Goal: Information Seeking & Learning: Find specific fact

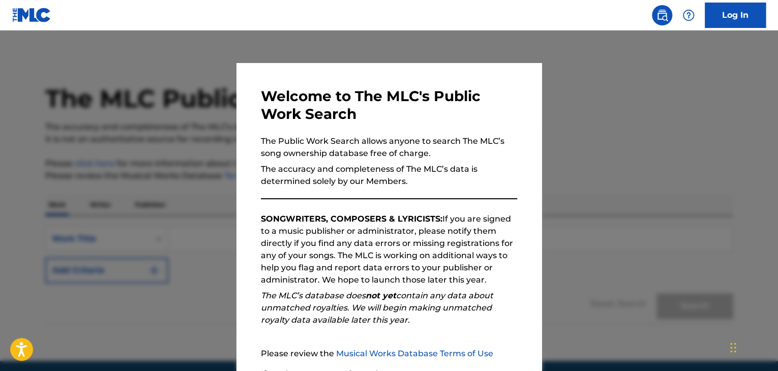
scroll to position [94, 0]
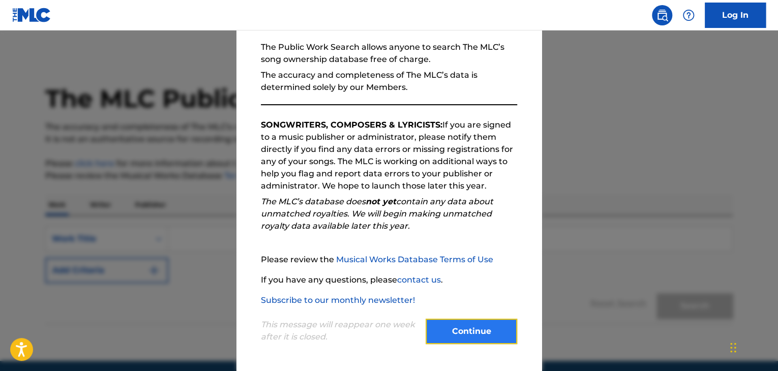
click at [482, 336] on button "Continue" at bounding box center [472, 331] width 92 height 25
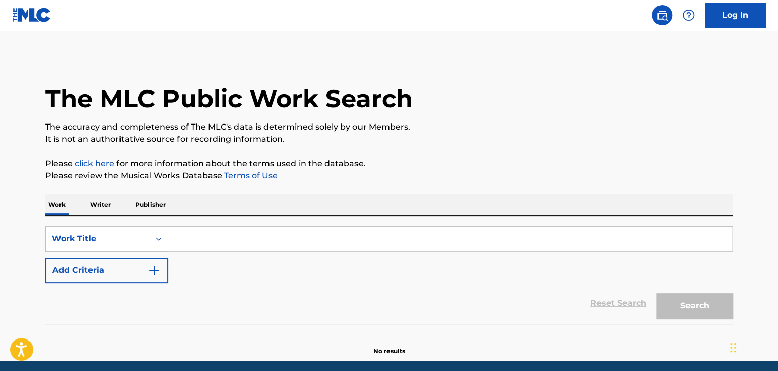
click at [216, 238] on input "Search Form" at bounding box center [450, 239] width 564 height 24
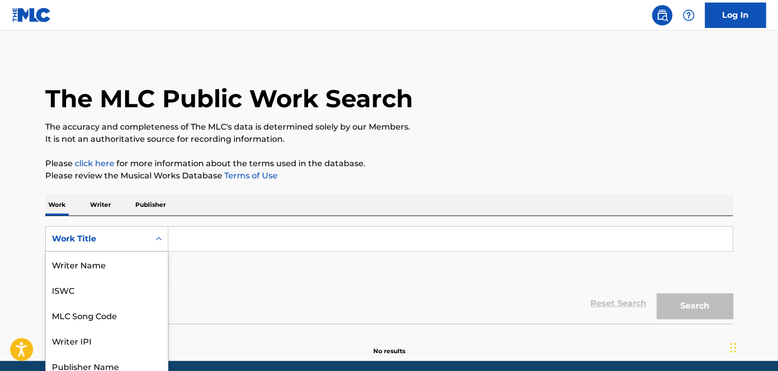
click at [143, 239] on div "8 results available. Use Up and Down to choose options, press Enter to select t…" at bounding box center [106, 238] width 123 height 25
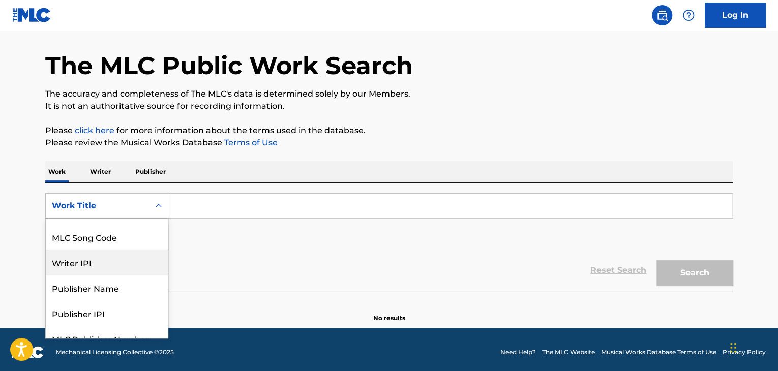
scroll to position [0, 0]
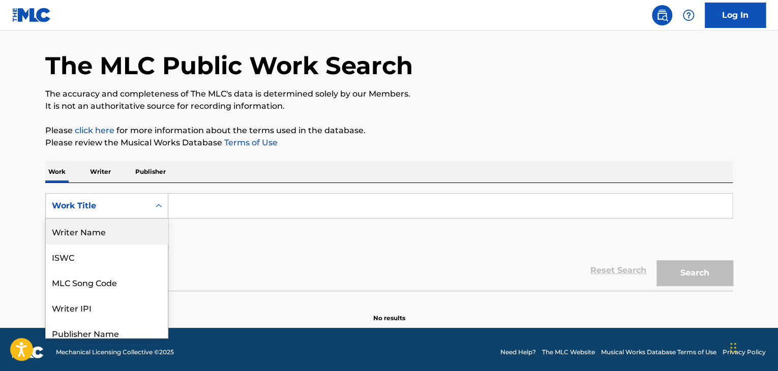
click at [124, 237] on div "Writer Name" at bounding box center [107, 231] width 122 height 25
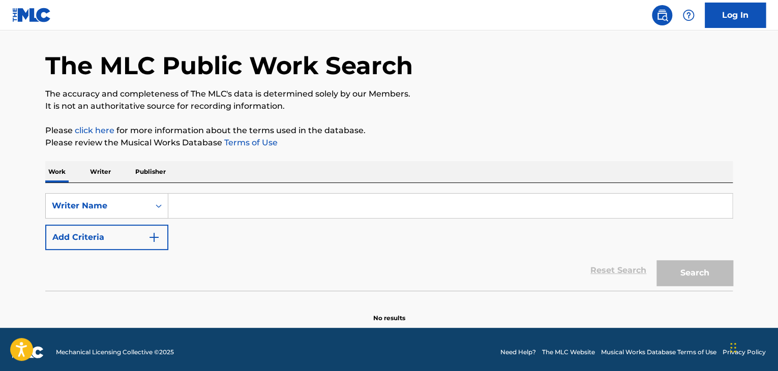
click at [206, 189] on div "SearchWithCriteriac66d657a-ebd4-4f1c-860b-8fc602f1dbdf Writer Name Add Criteria…" at bounding box center [389, 237] width 688 height 108
click at [206, 201] on input "Search Form" at bounding box center [450, 206] width 564 height 24
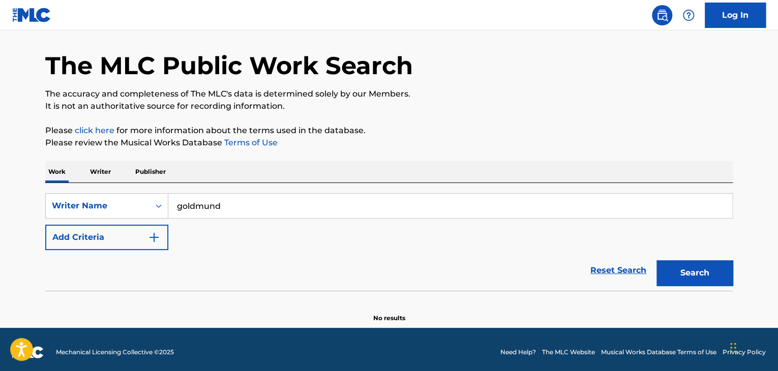
type input "goldmund"
click at [657, 260] on button "Search" at bounding box center [695, 272] width 76 height 25
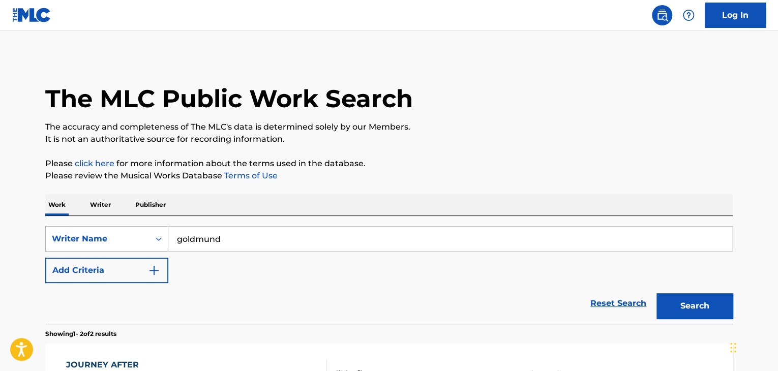
click at [145, 232] on div "Writer Name" at bounding box center [106, 238] width 123 height 25
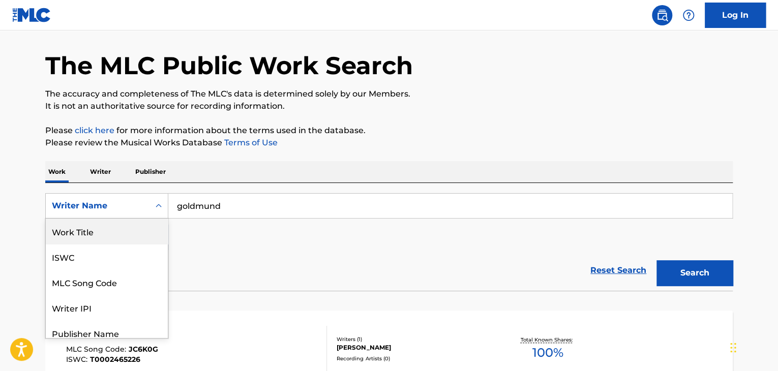
click at [113, 236] on div "Work Title" at bounding box center [107, 231] width 122 height 25
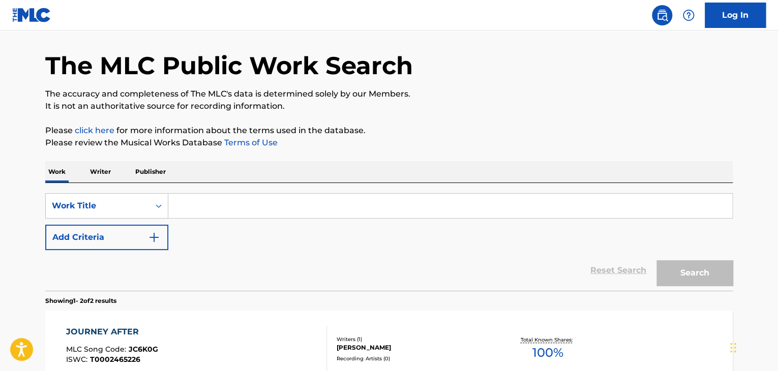
click at [200, 213] on input "Search Form" at bounding box center [450, 206] width 564 height 24
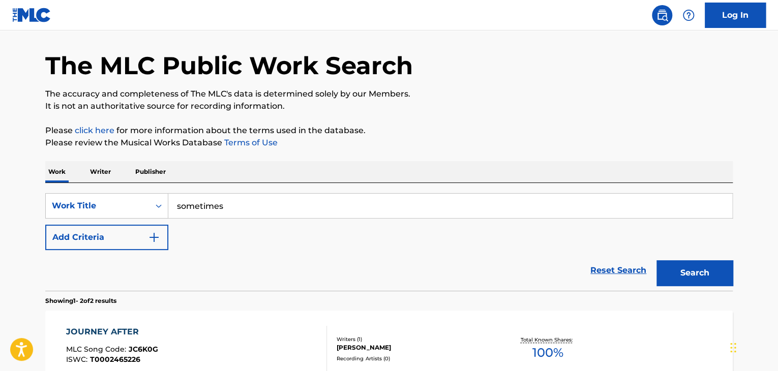
type input "sometimes"
click at [657, 260] on button "Search" at bounding box center [695, 272] width 76 height 25
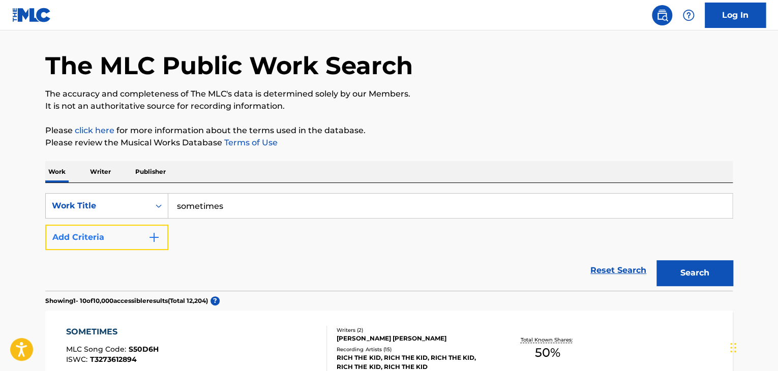
click at [161, 233] on button "Add Criteria" at bounding box center [106, 237] width 123 height 25
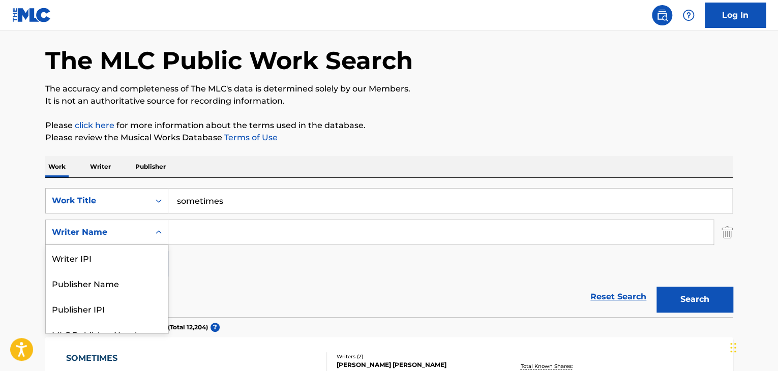
click at [159, 240] on div "Search Form" at bounding box center [159, 232] width 18 height 18
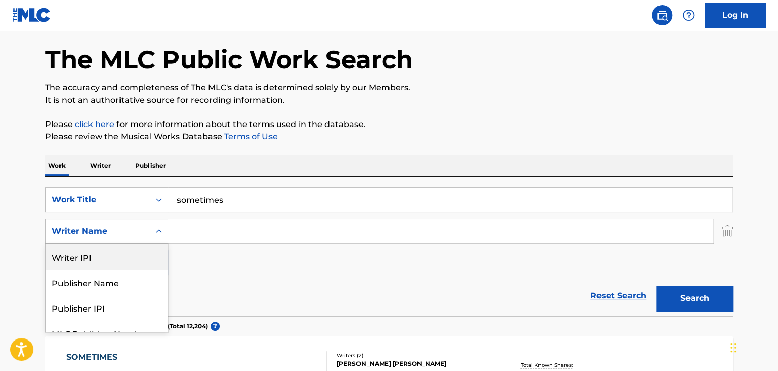
scroll to position [39, 0]
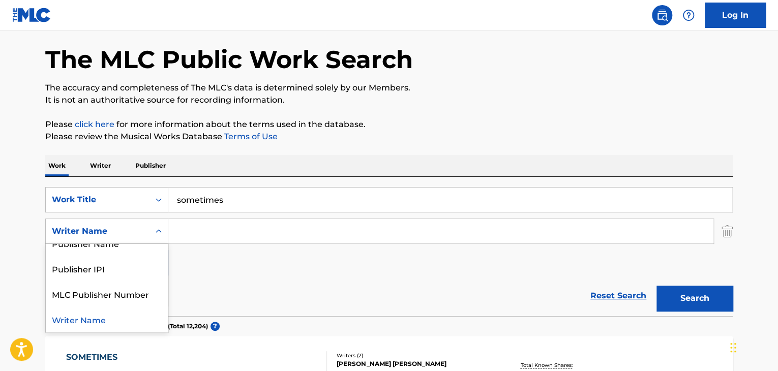
click at [109, 313] on div "Writer Name" at bounding box center [107, 319] width 122 height 25
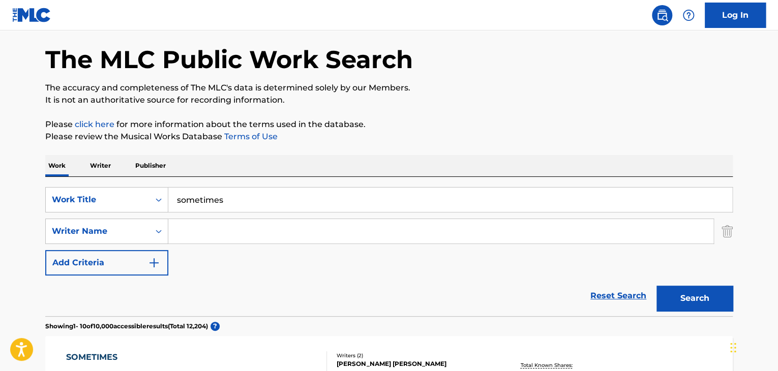
click at [248, 225] on input "Search Form" at bounding box center [440, 231] width 545 height 24
type input "kenniff"
click at [657, 286] on button "Search" at bounding box center [695, 298] width 76 height 25
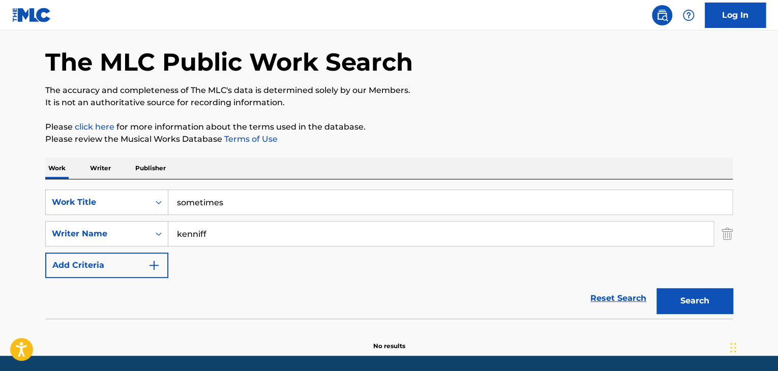
scroll to position [19, 0]
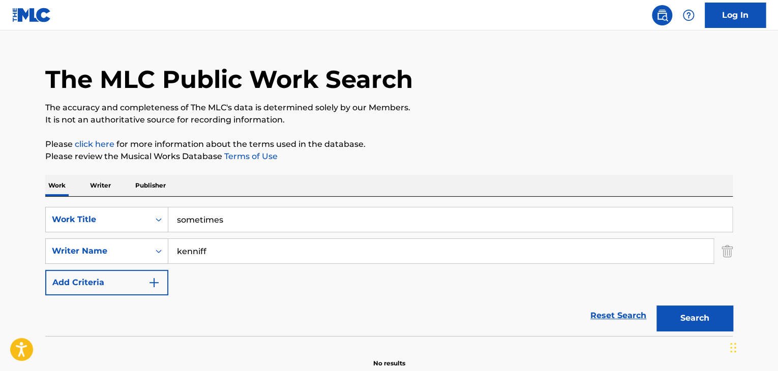
drag, startPoint x: 220, startPoint y: 251, endPoint x: 173, endPoint y: 243, distance: 48.0
click at [173, 243] on input "kenniff" at bounding box center [440, 251] width 545 height 24
click at [612, 315] on link "Reset Search" at bounding box center [619, 316] width 66 height 22
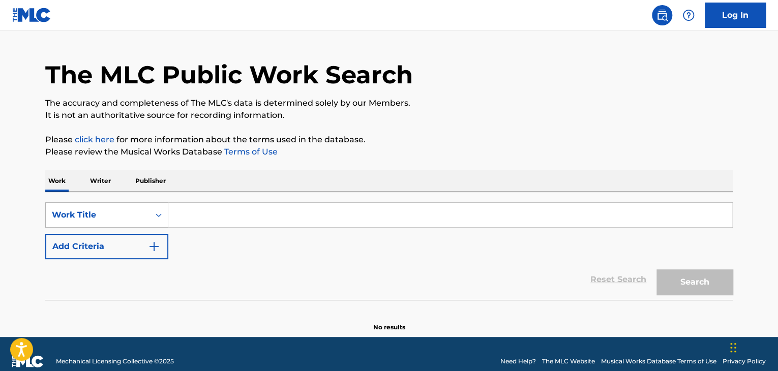
click at [114, 216] on div "Work Title" at bounding box center [98, 215] width 104 height 19
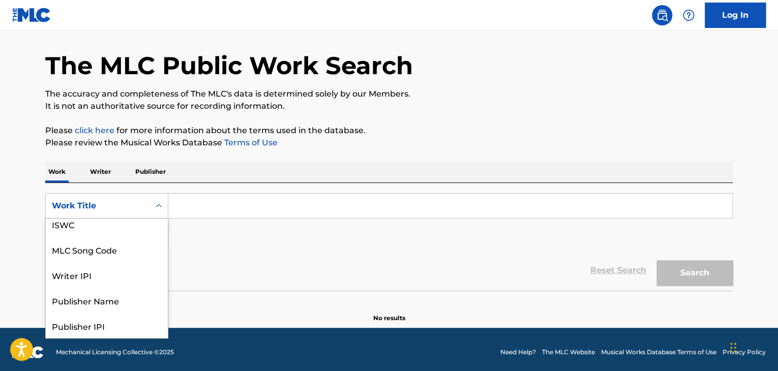
scroll to position [0, 0]
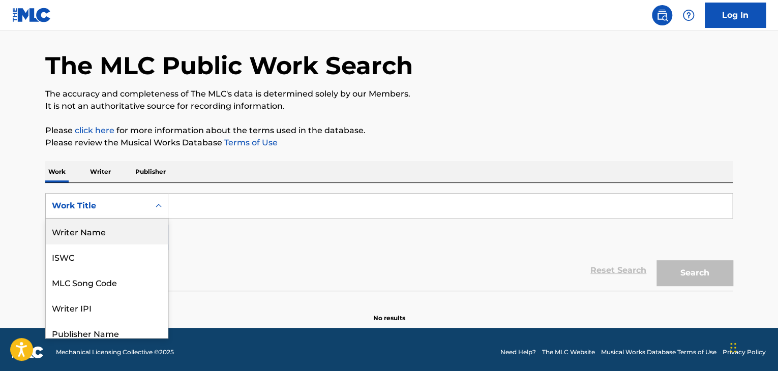
click at [115, 230] on div "Writer Name" at bounding box center [107, 231] width 122 height 25
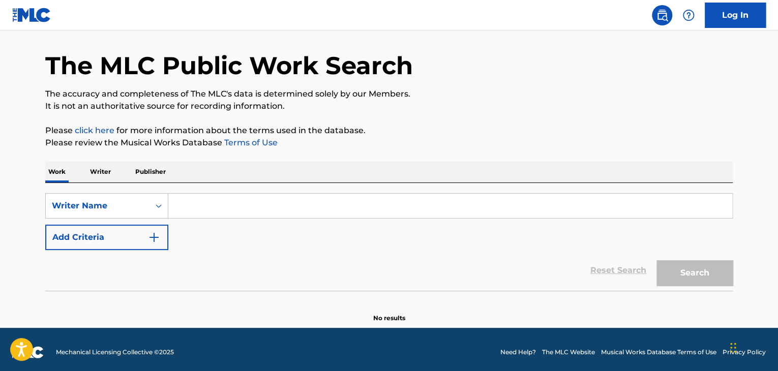
click at [222, 204] on input "Search Form" at bounding box center [450, 206] width 564 height 24
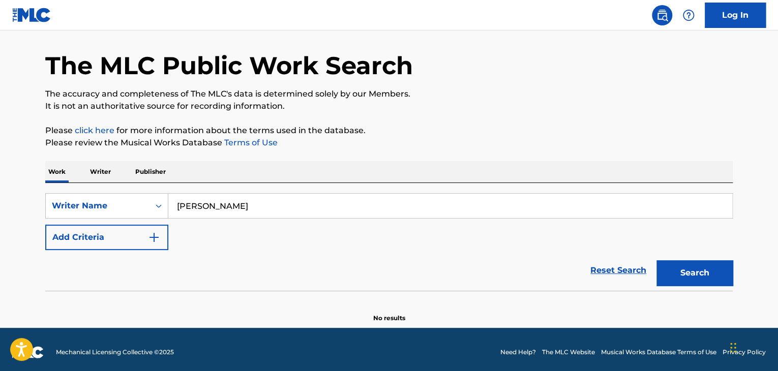
type input "[PERSON_NAME]"
click at [657, 260] on button "Search" at bounding box center [695, 272] width 76 height 25
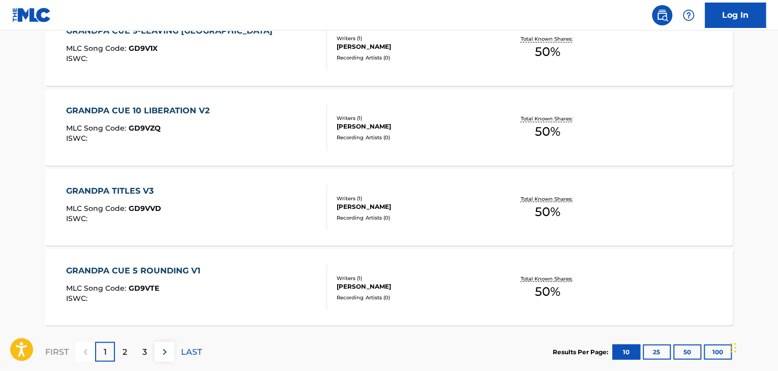
scroll to position [874, 0]
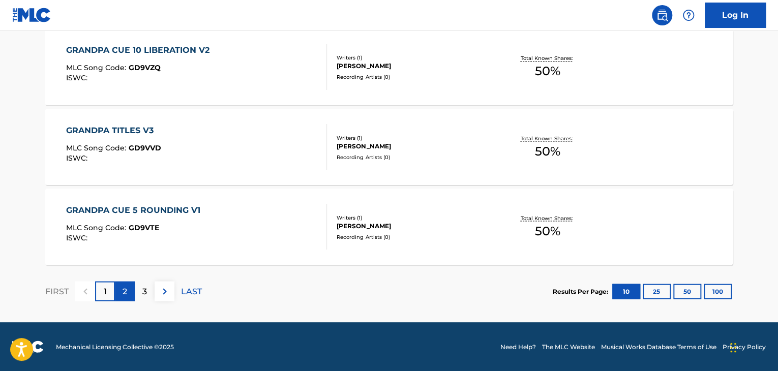
click at [123, 292] on p "2" at bounding box center [125, 291] width 5 height 12
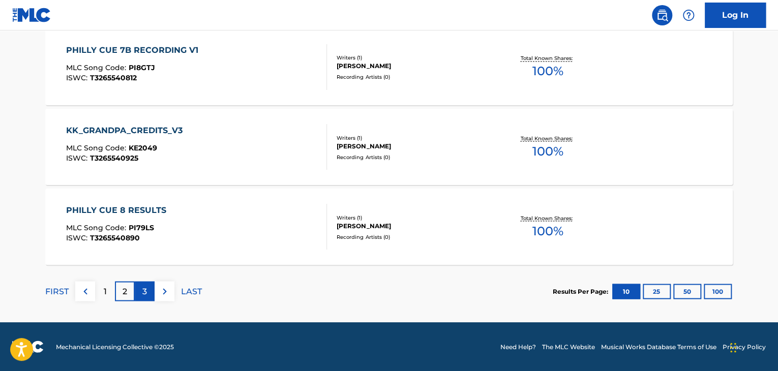
click at [148, 288] on div "3" at bounding box center [145, 291] width 20 height 20
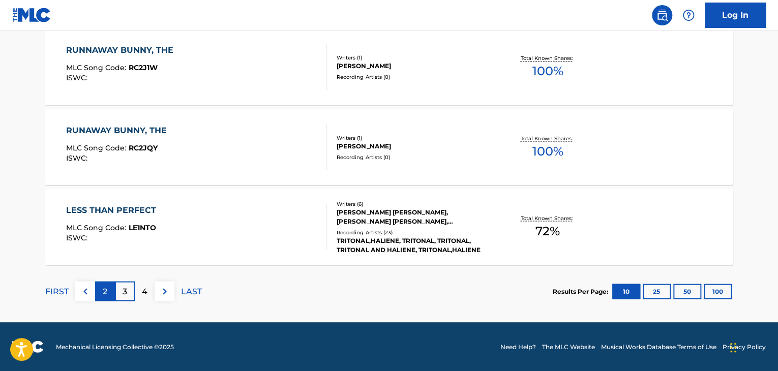
click at [98, 289] on div "2" at bounding box center [105, 291] width 20 height 20
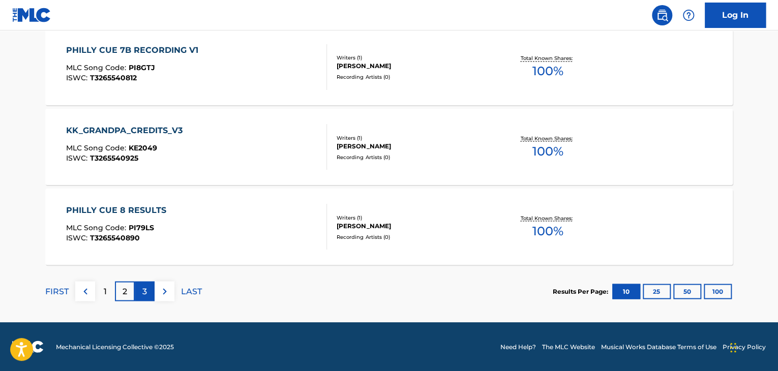
click at [142, 287] on p "3" at bounding box center [144, 291] width 5 height 12
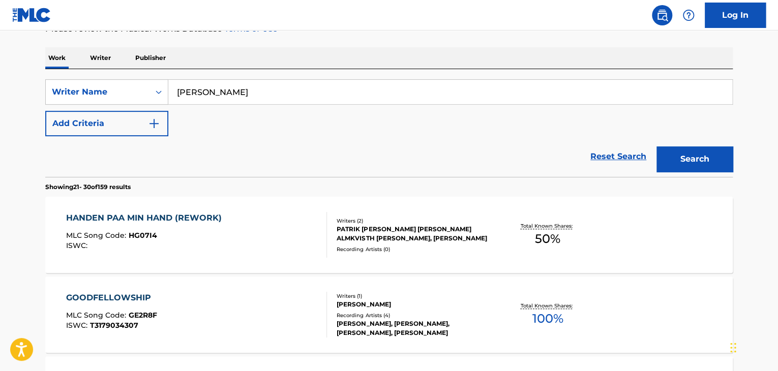
scroll to position [162, 0]
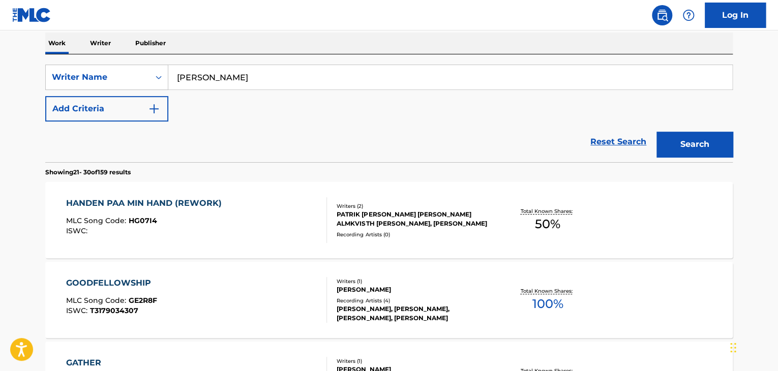
click at [365, 219] on div "PATRIK [PERSON_NAME] [PERSON_NAME] ALMKVISTH [PERSON_NAME], [PERSON_NAME]" at bounding box center [414, 219] width 154 height 18
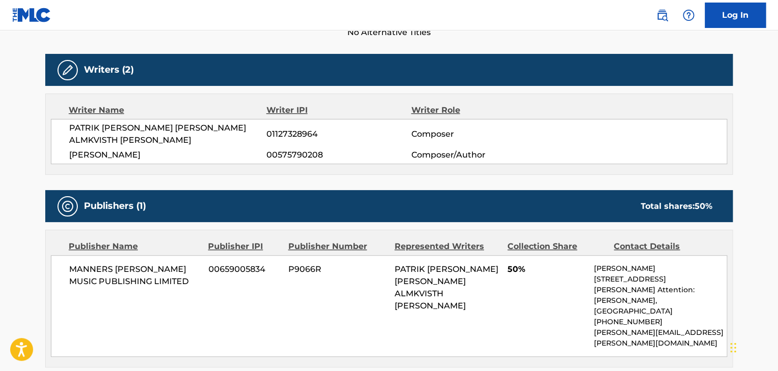
scroll to position [305, 0]
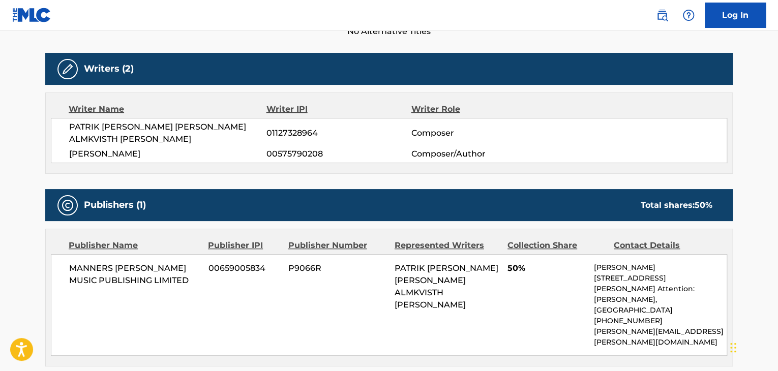
click at [108, 148] on span "[PERSON_NAME]" at bounding box center [167, 154] width 197 height 12
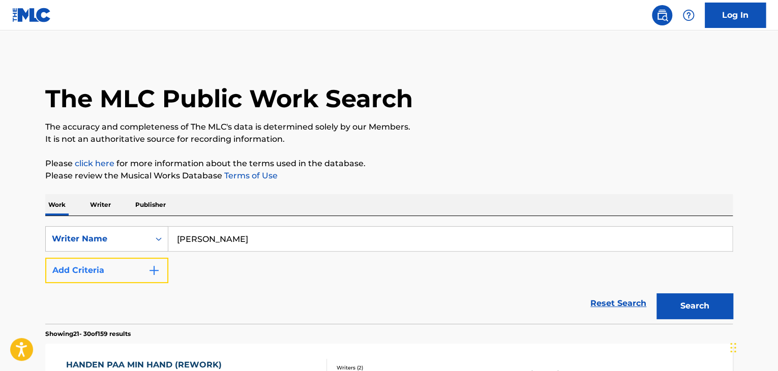
click at [157, 278] on button "Add Criteria" at bounding box center [106, 270] width 123 height 25
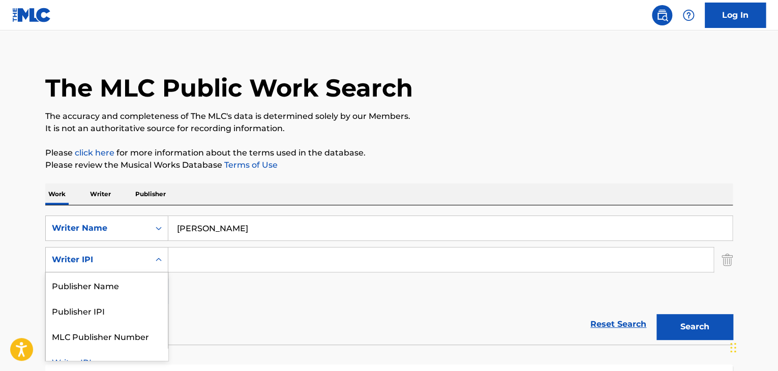
click at [167, 271] on div "Search Form" at bounding box center [159, 260] width 18 height 24
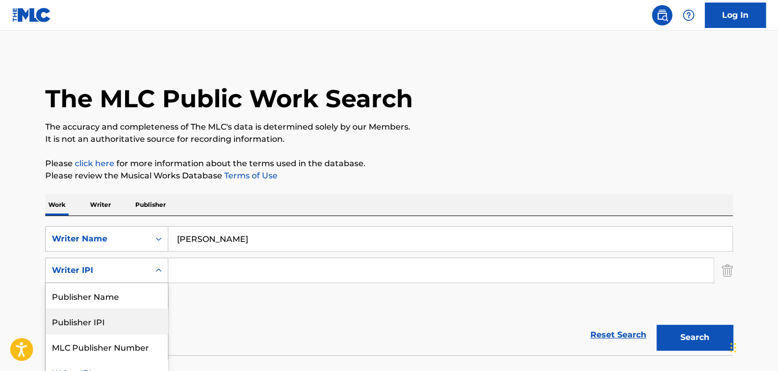
click at [282, 305] on div "SearchWithCriteria4621851c-1d65-4d54-be1b-0fa3bcce8f61 Writer Name [PERSON_NAME…" at bounding box center [389, 270] width 688 height 89
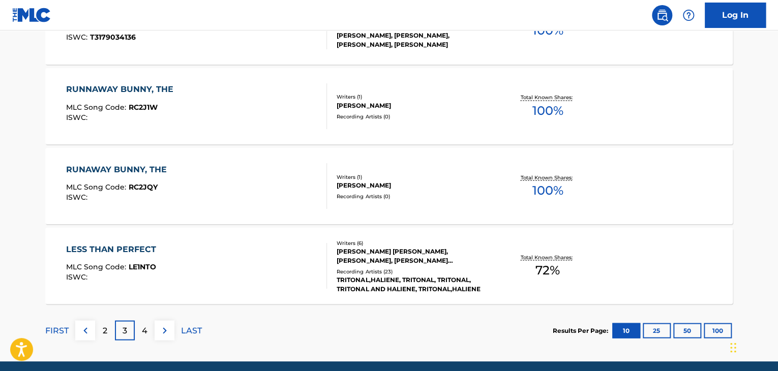
scroll to position [905, 0]
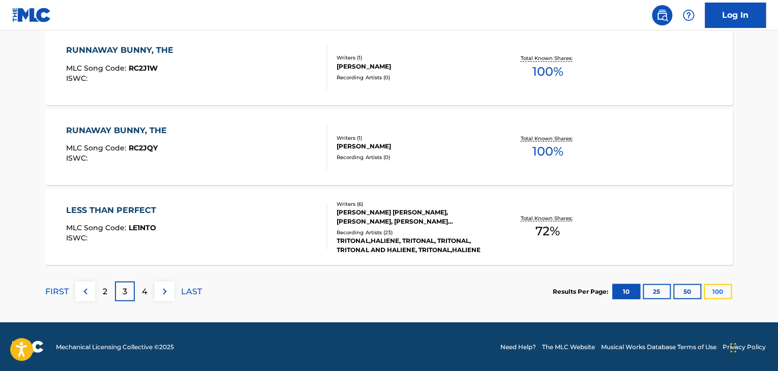
click at [725, 291] on button "100" at bounding box center [718, 291] width 28 height 15
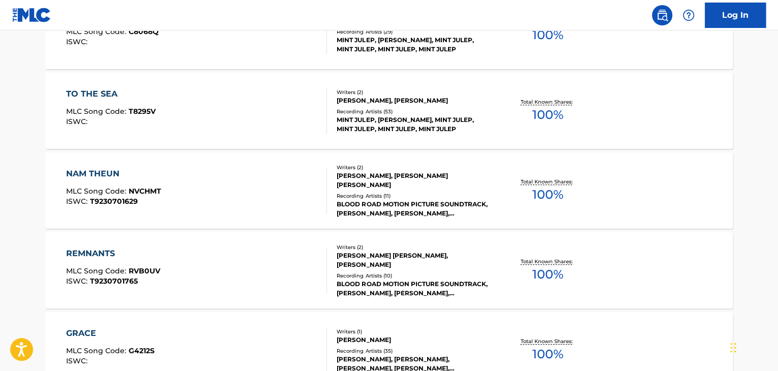
scroll to position [8093, 0]
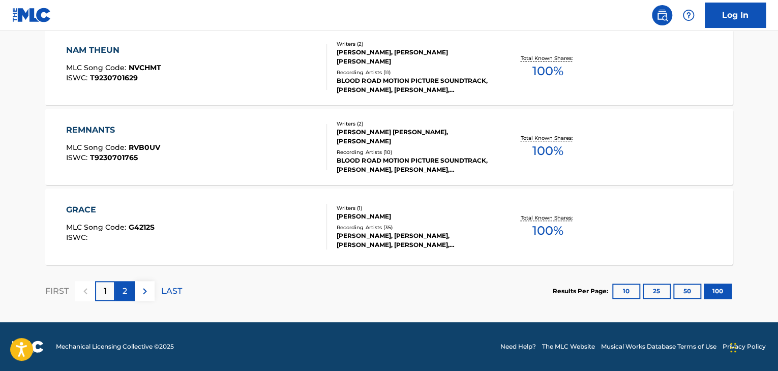
click at [131, 289] on div "2" at bounding box center [125, 291] width 20 height 20
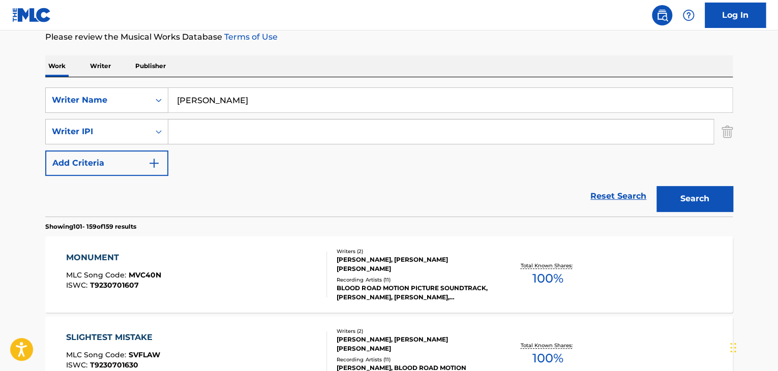
scroll to position [0, 0]
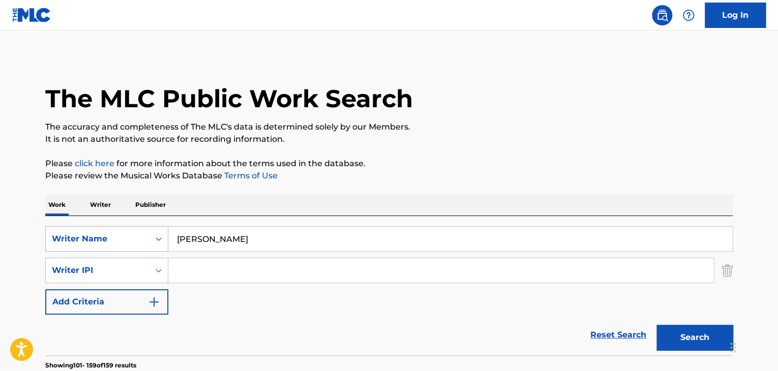
drag, startPoint x: 261, startPoint y: 238, endPoint x: 118, endPoint y: 242, distance: 143.0
click at [118, 242] on div "SearchWithCriteria4621851c-1d65-4d54-be1b-0fa3bcce8f61 Writer Name [PERSON_NAME]" at bounding box center [389, 238] width 688 height 25
type input "goldmund"
click at [657, 325] on button "Search" at bounding box center [695, 337] width 76 height 25
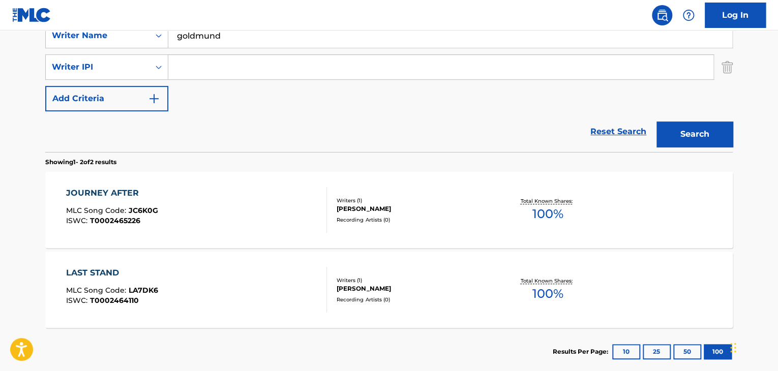
click at [293, 194] on div "JOURNEY AFTER MLC Song Code : JC6K0G ISWC : T0002465226" at bounding box center [196, 210] width 261 height 46
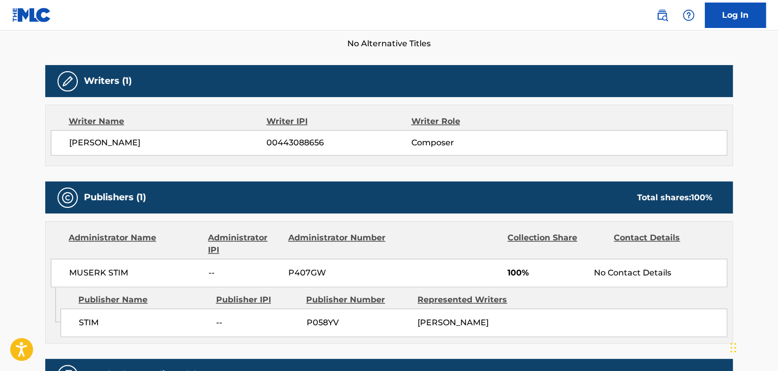
scroll to position [418, 0]
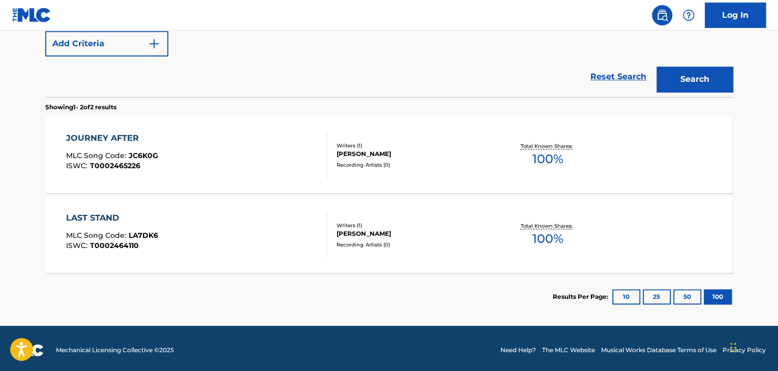
scroll to position [8, 0]
